Goal: Check status

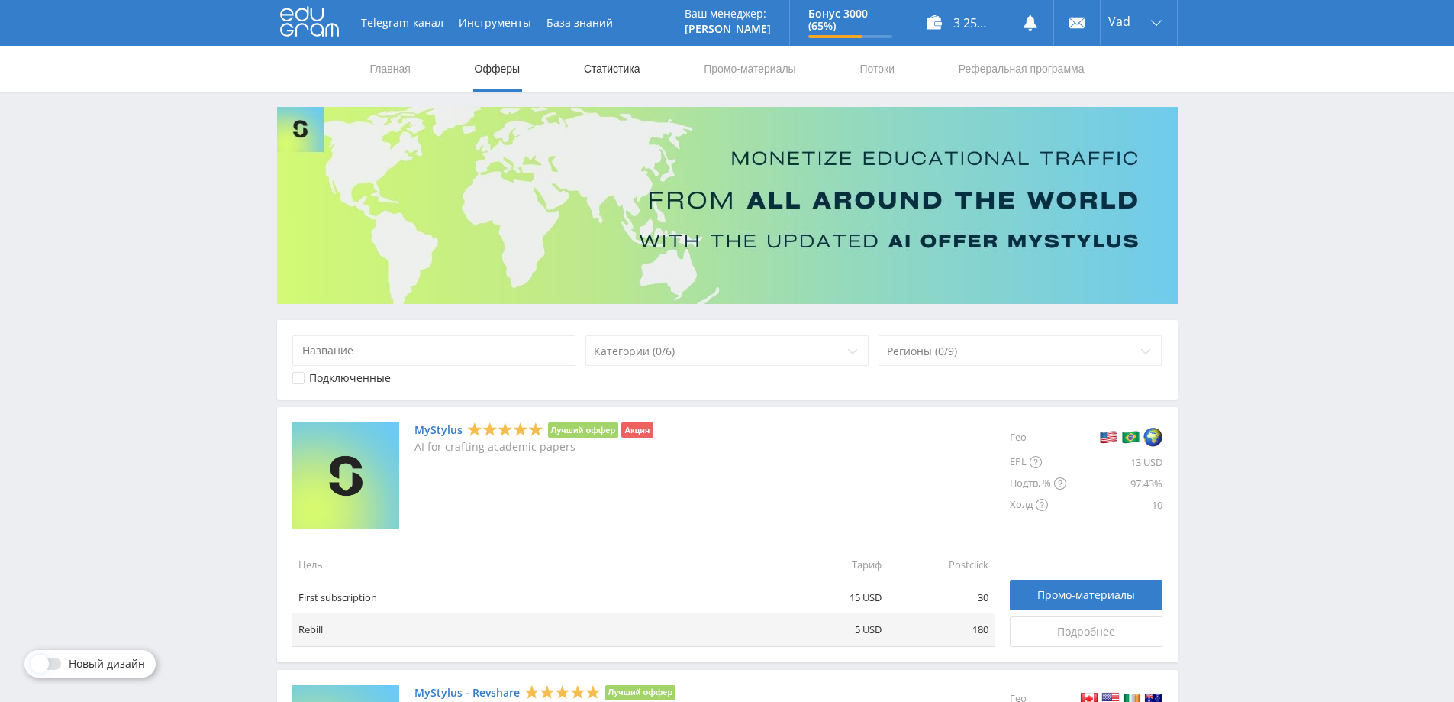
click at [609, 73] on link "Статистика" at bounding box center [612, 69] width 60 height 46
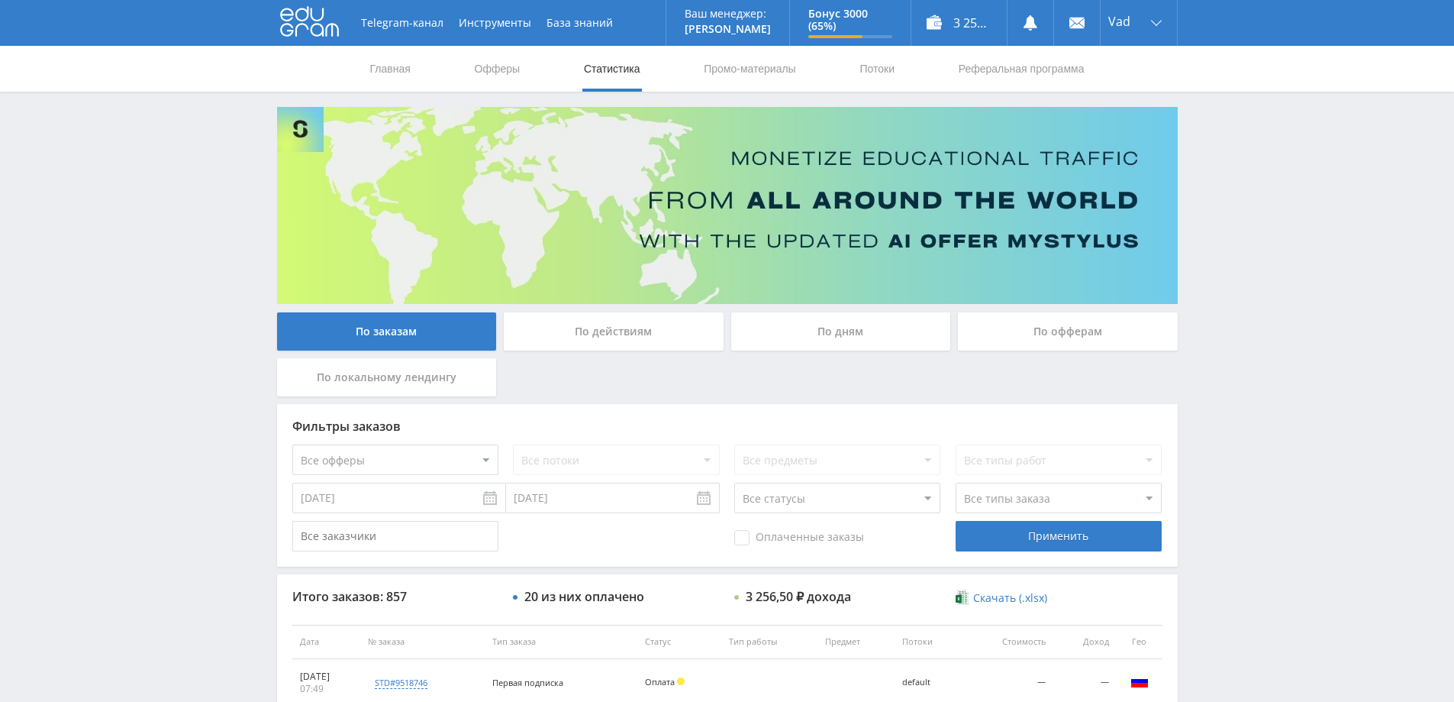
click at [862, 333] on div "По дням" at bounding box center [841, 331] width 220 height 38
click at [0, 0] on input "По дням" at bounding box center [0, 0] width 0 height 0
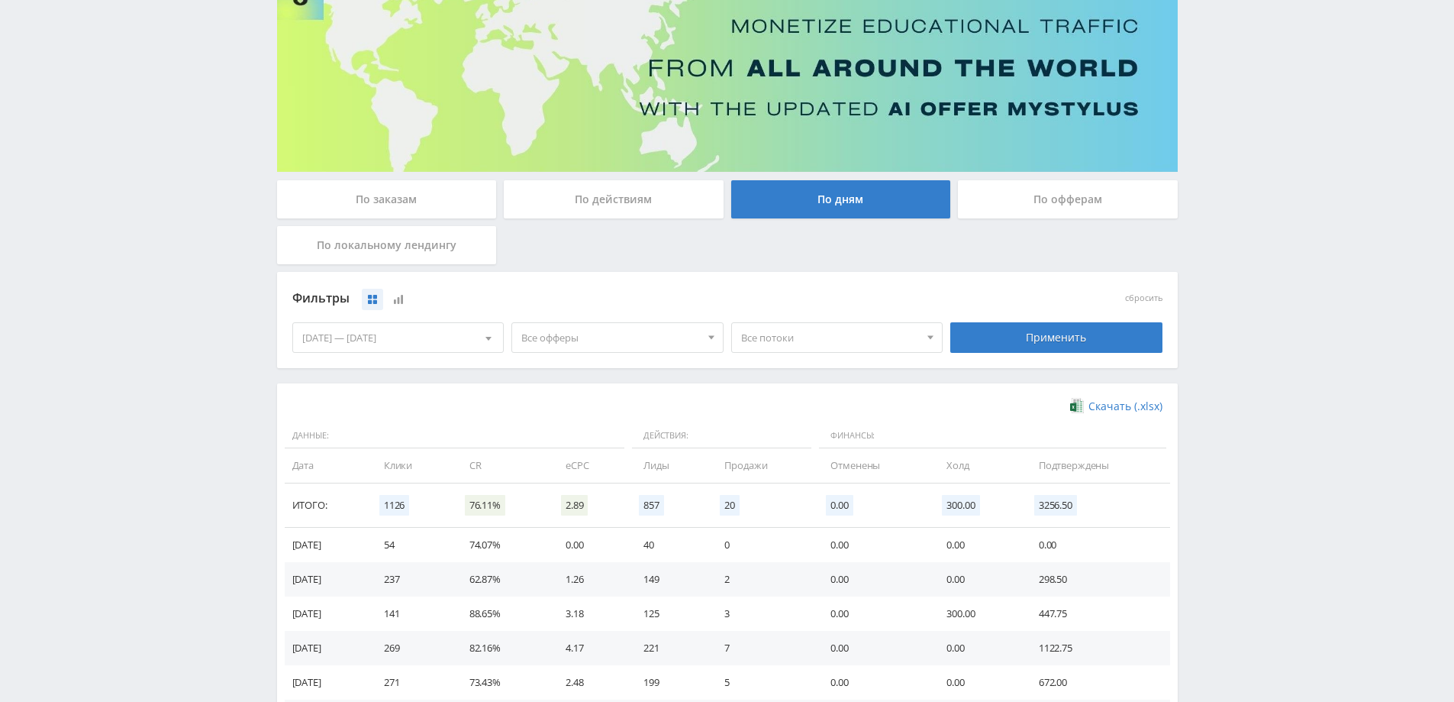
scroll to position [298, 0]
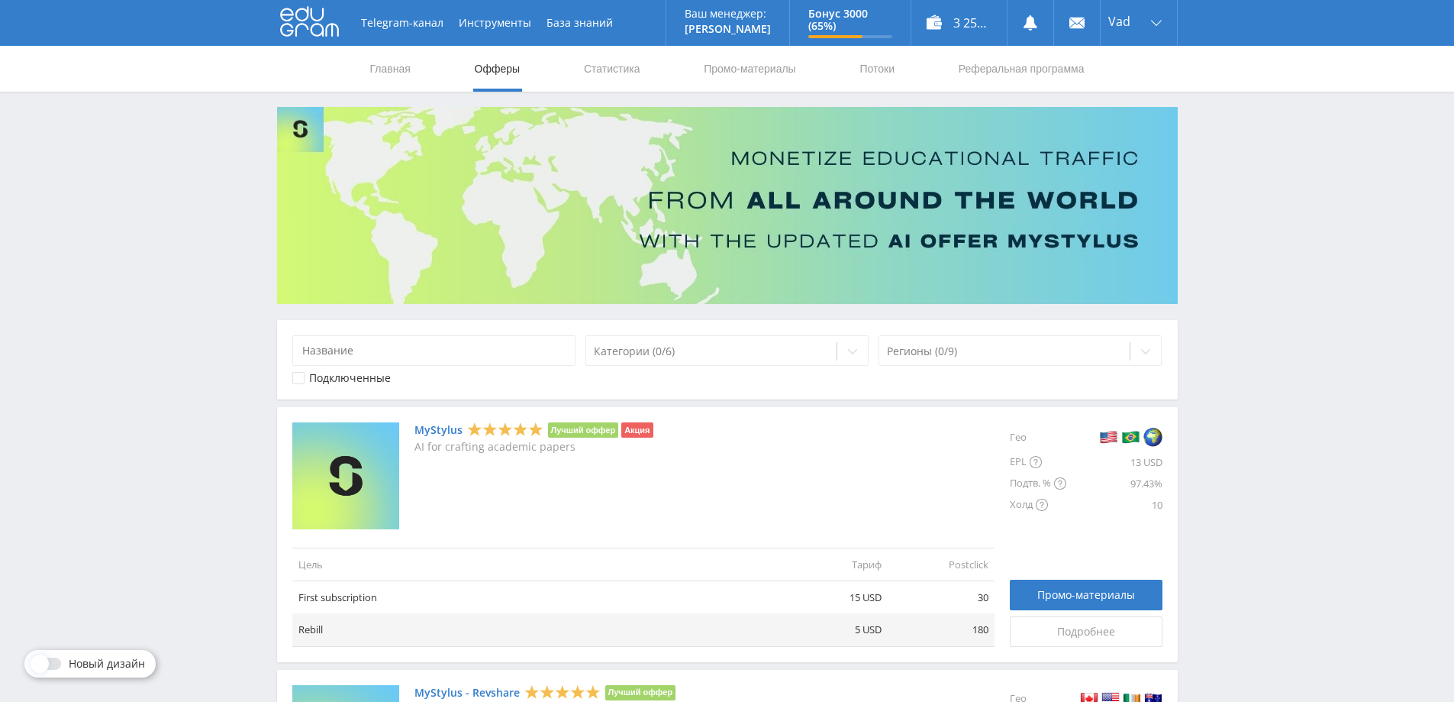
click at [608, 67] on link "Статистика" at bounding box center [612, 69] width 60 height 46
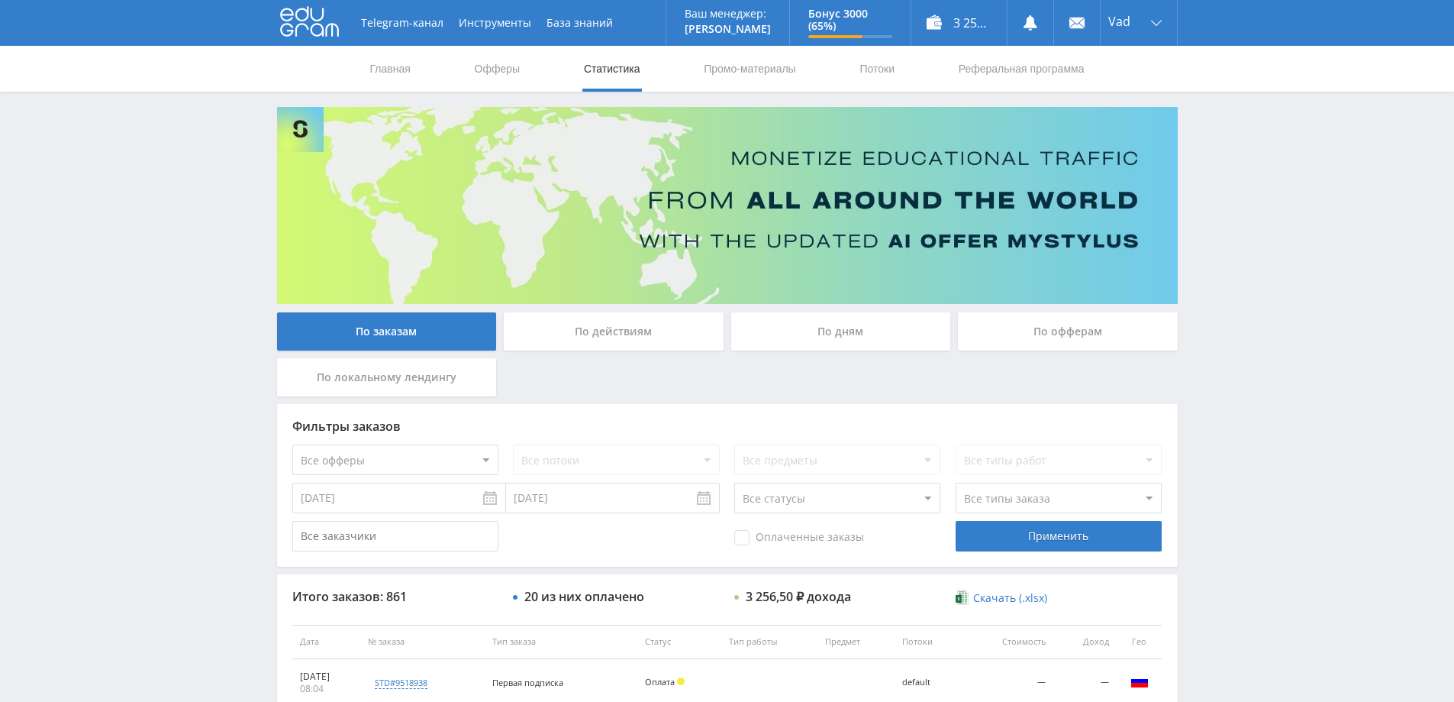
click at [870, 338] on div "По дням" at bounding box center [841, 331] width 220 height 38
click at [0, 0] on input "По дням" at bounding box center [0, 0] width 0 height 0
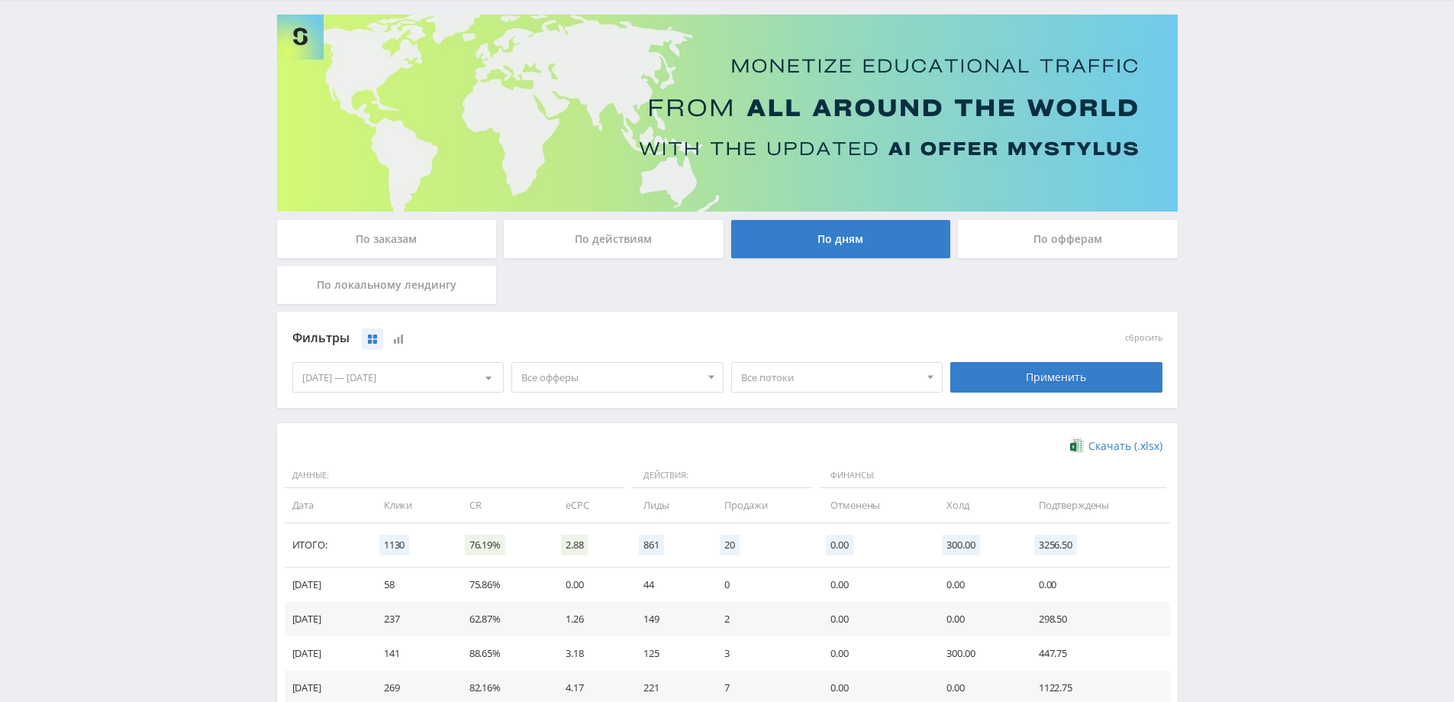
scroll to position [298, 0]
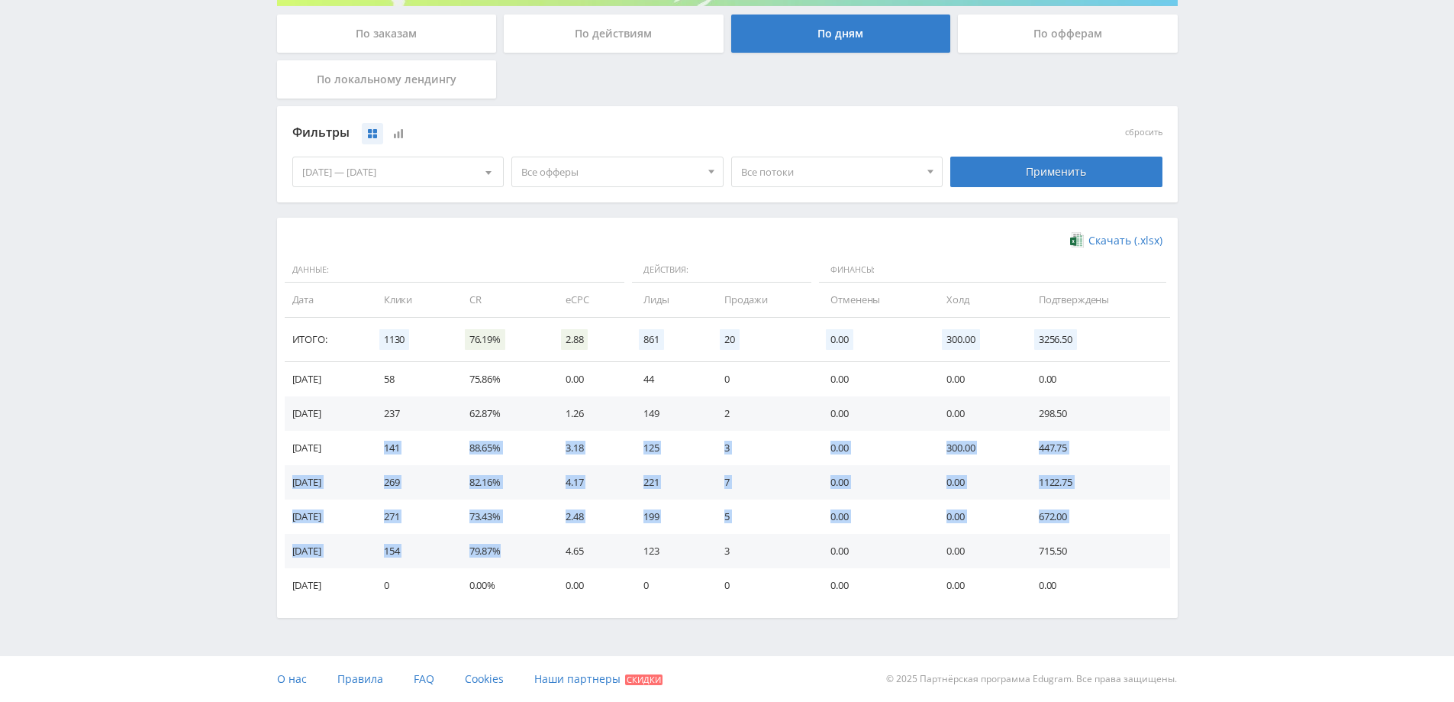
drag, startPoint x: 503, startPoint y: 549, endPoint x: 393, endPoint y: 440, distance: 154.4
click at [393, 440] on tbody "17.09.2025 58 75.86% 0.00 44 0 0.00 0.00 0.00 16.09.2025 237 62.87% 1.26 149 2 …" at bounding box center [728, 482] width 886 height 240
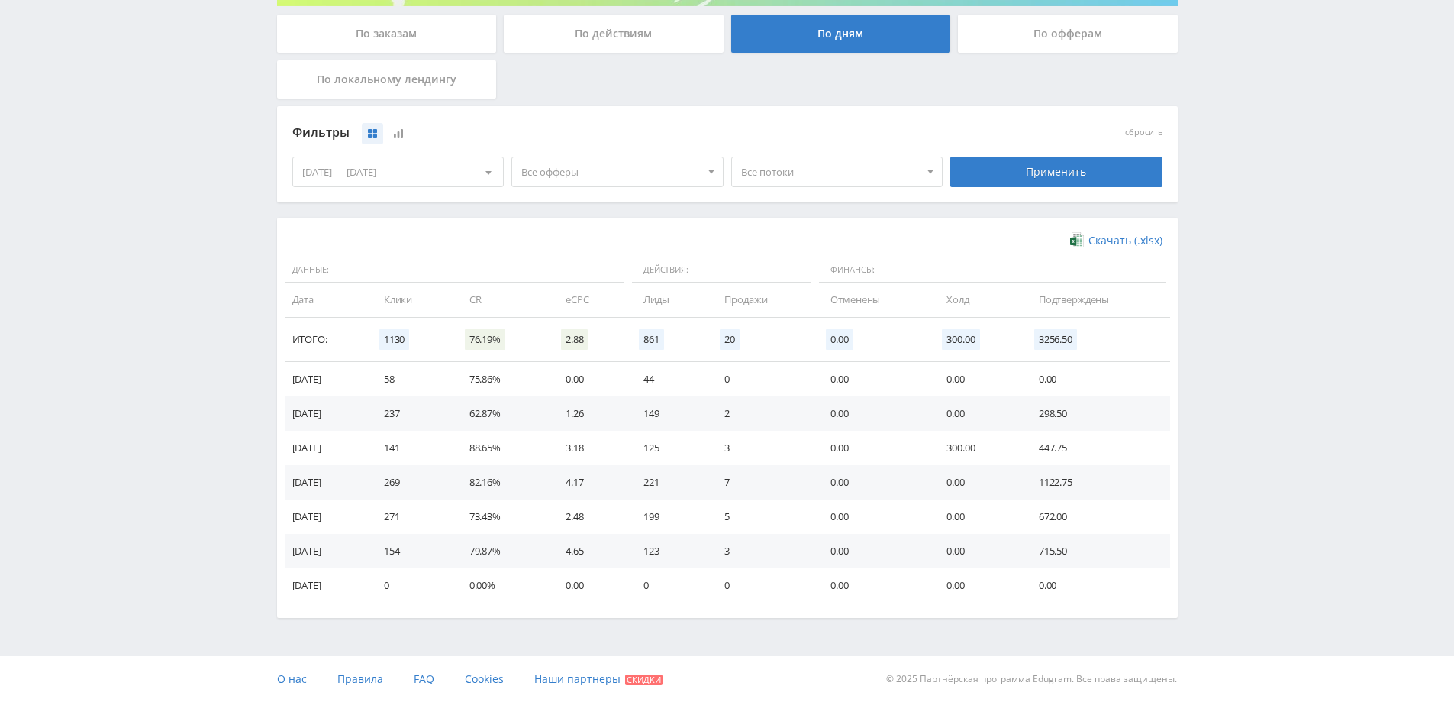
click at [240, 446] on div "Telegram-канал Инструменты База знаний Ваш менеджер: Alex Alex Online @edugram_…" at bounding box center [727, 201] width 1454 height 999
click at [58, 397] on div "Telegram-канал Инструменты База знаний Ваш менеджер: Alex Alex Online @edugram_…" at bounding box center [727, 201] width 1454 height 999
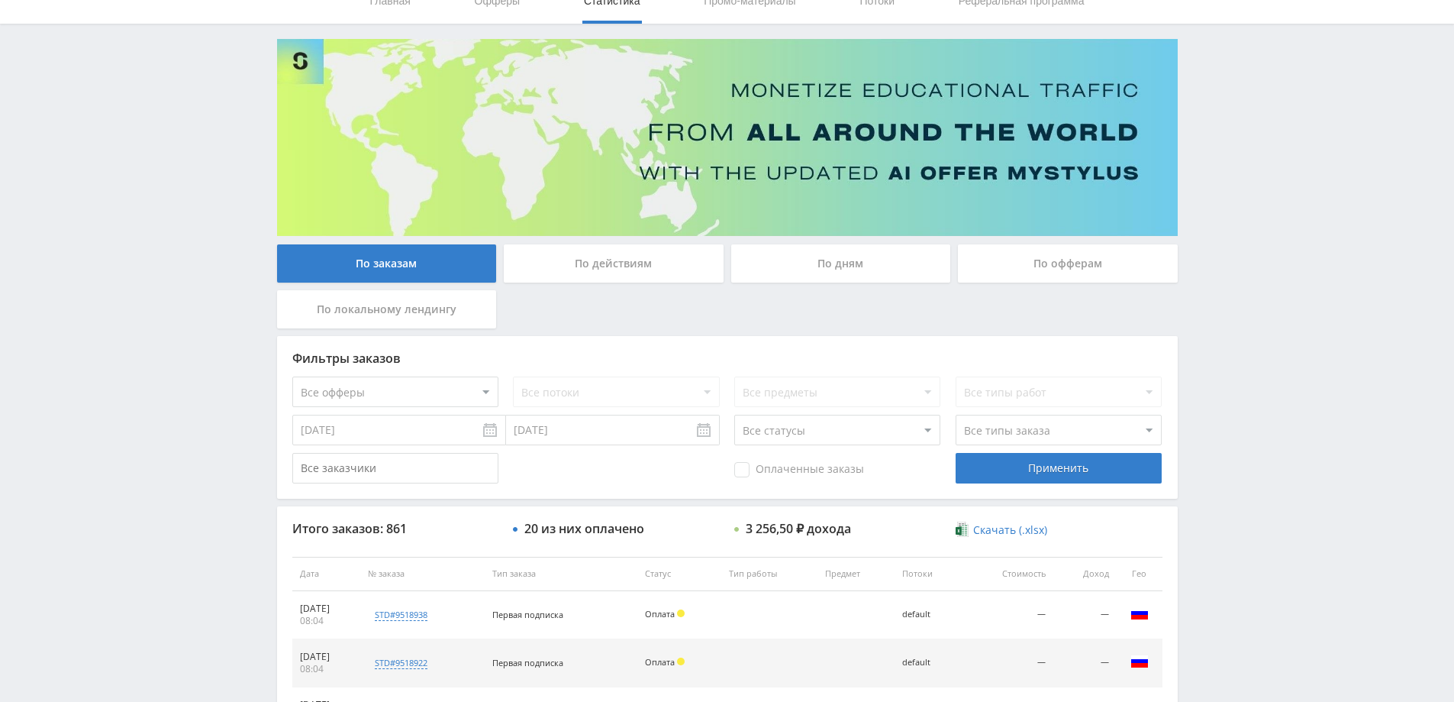
scroll to position [305, 0]
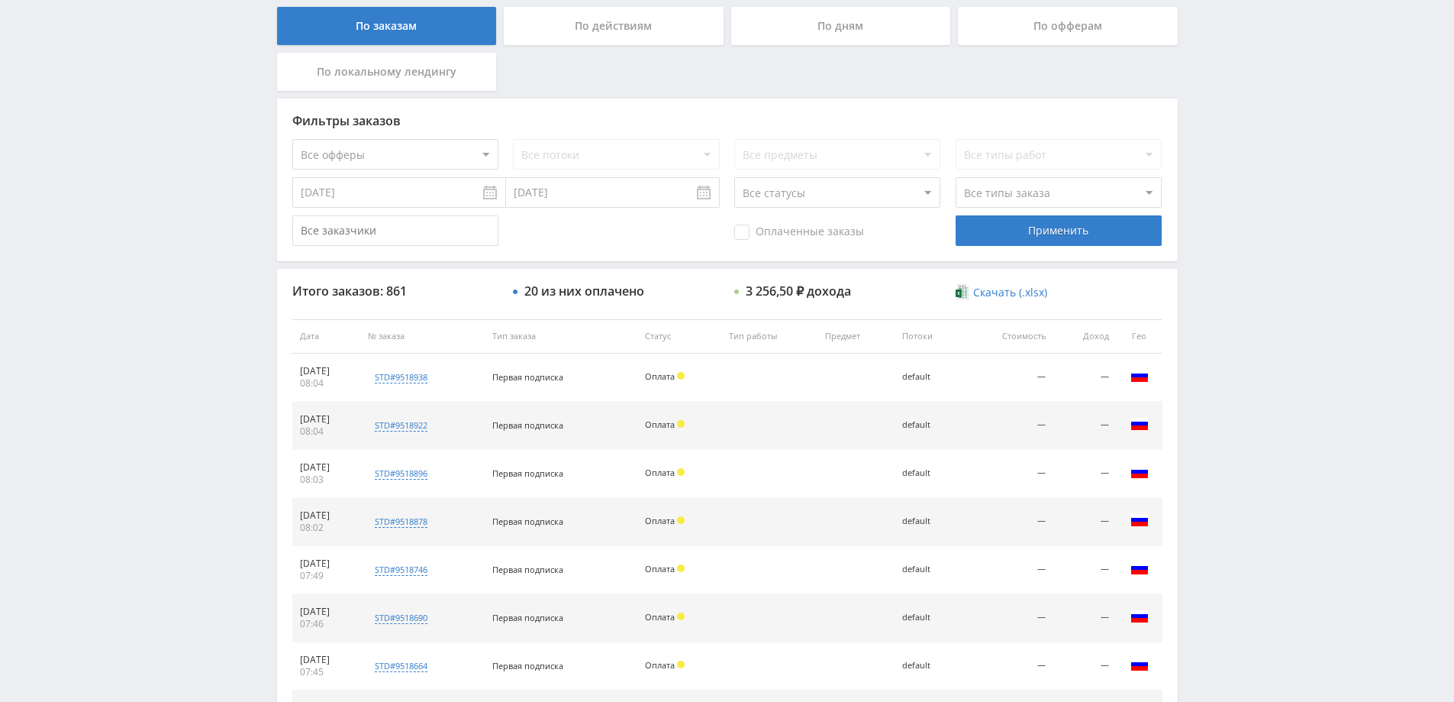
click at [811, 24] on div "По дням" at bounding box center [841, 26] width 220 height 38
click at [0, 0] on input "По дням" at bounding box center [0, 0] width 0 height 0
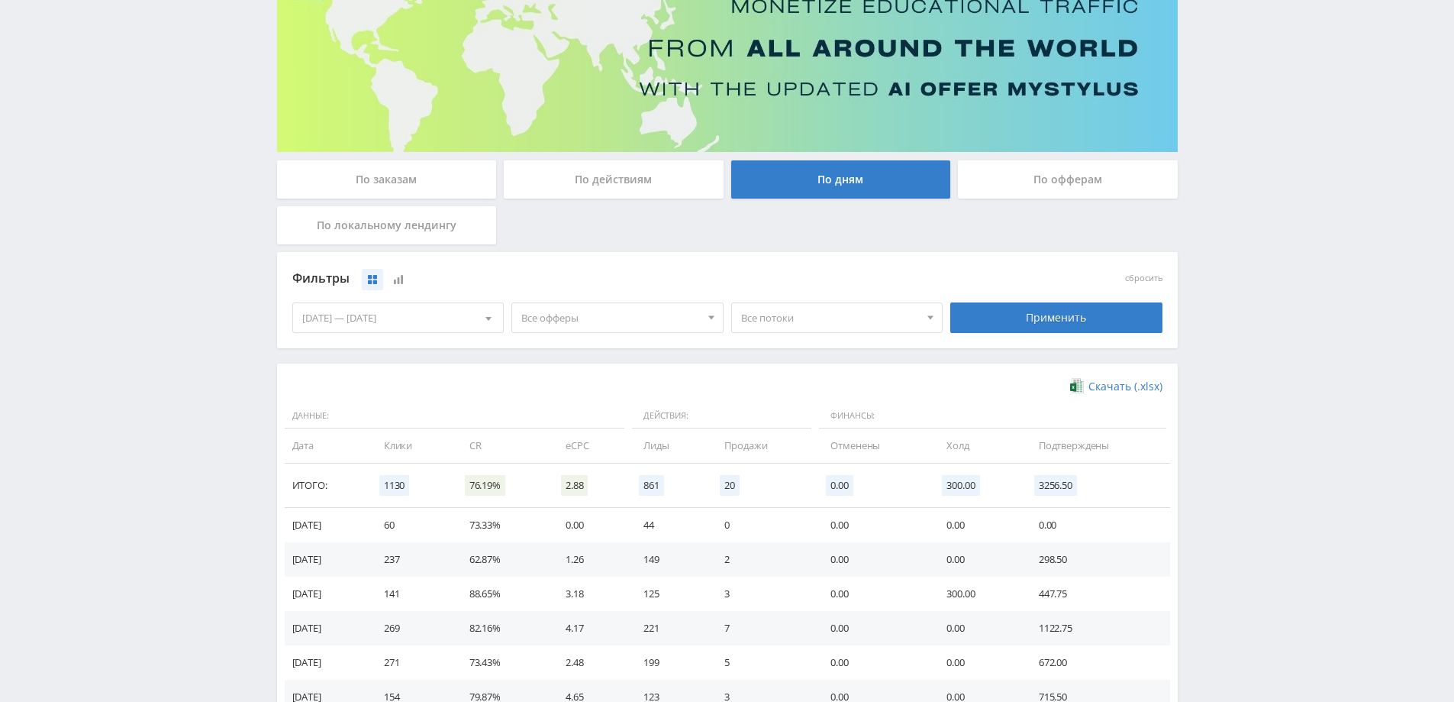
scroll to position [153, 0]
